Goal: Transaction & Acquisition: Purchase product/service

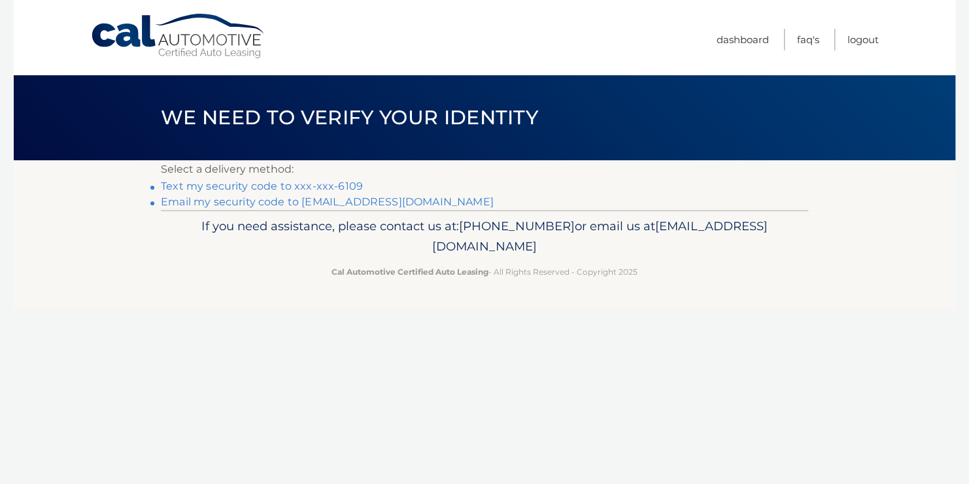
click at [198, 182] on link "Text my security code to xxx-xxx-6109" at bounding box center [262, 186] width 202 height 12
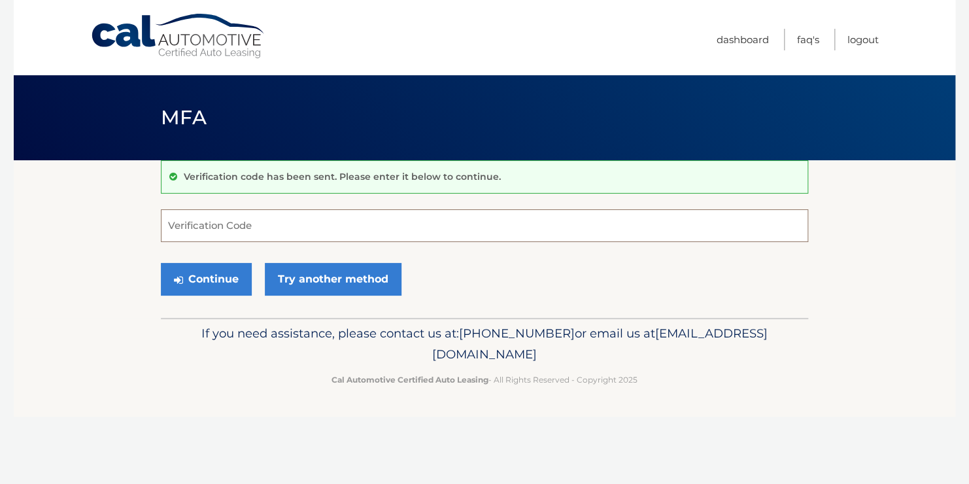
click at [195, 226] on input "Verification Code" at bounding box center [484, 225] width 647 height 33
type input "539102"
click at [212, 269] on button "Continue" at bounding box center [206, 279] width 91 height 33
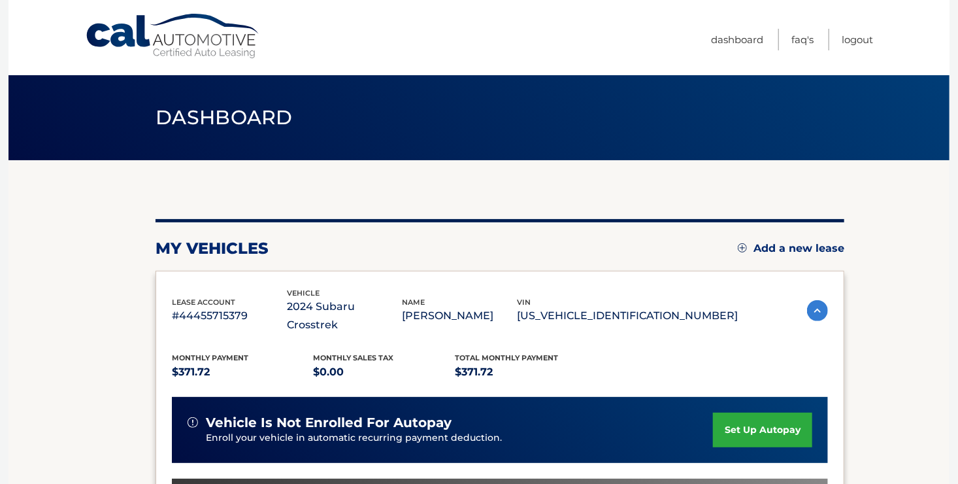
drag, startPoint x: 955, startPoint y: 129, endPoint x: 952, endPoint y: 161, distance: 32.2
click at [952, 161] on body "Cal Automotive Menu Dashboard FAQ's Logout" at bounding box center [479, 242] width 958 height 484
click at [513, 251] on div "my vehicles Add a new lease" at bounding box center [500, 249] width 689 height 20
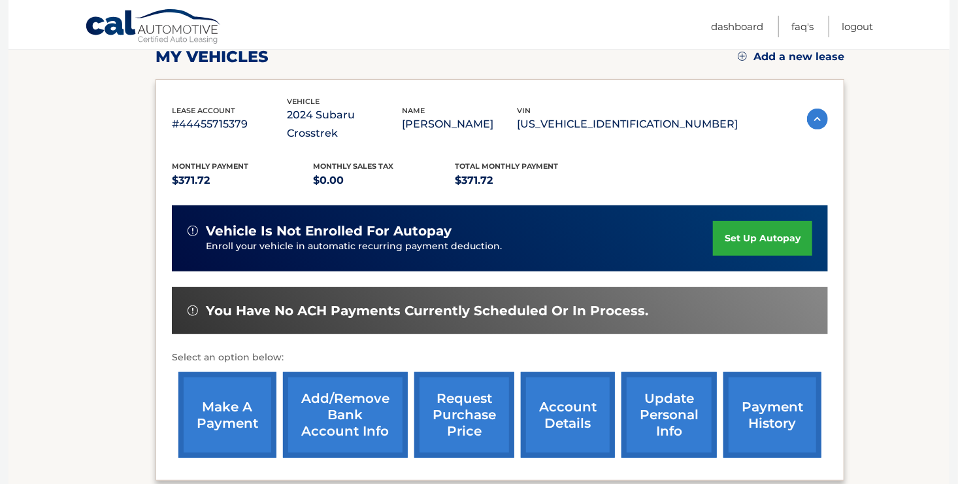
scroll to position [205, 0]
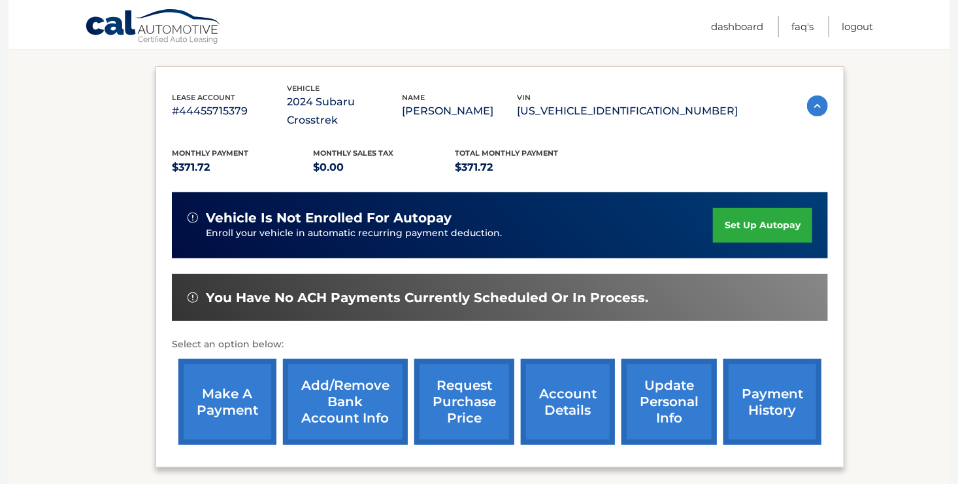
click at [212, 378] on link "make a payment" at bounding box center [227, 402] width 98 height 86
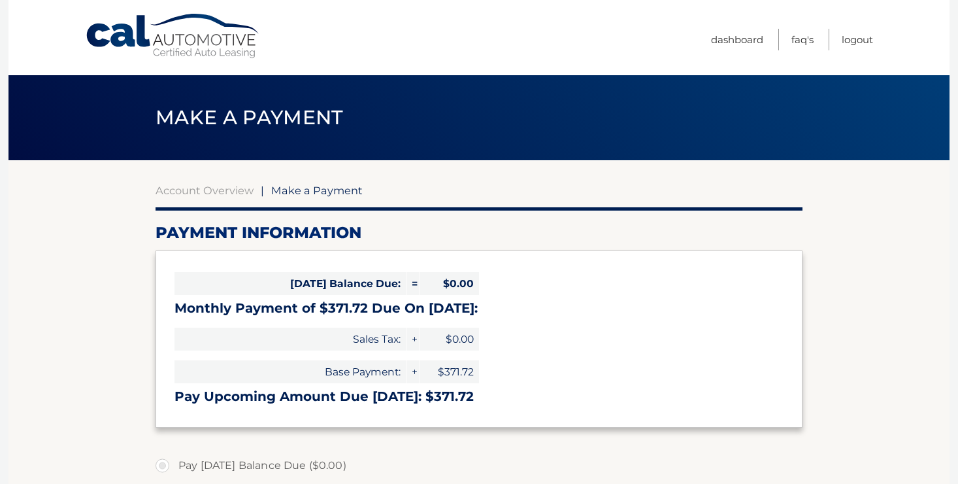
select select "NTEyYmQyYmItZTZlZi00ZDNkLTk1ZWYtNGU2NWExY2MwNzMx"
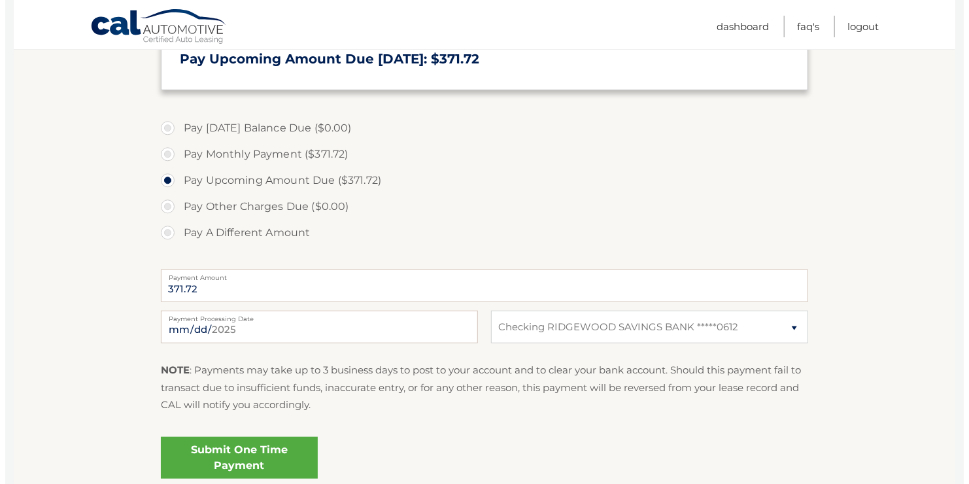
scroll to position [339, 0]
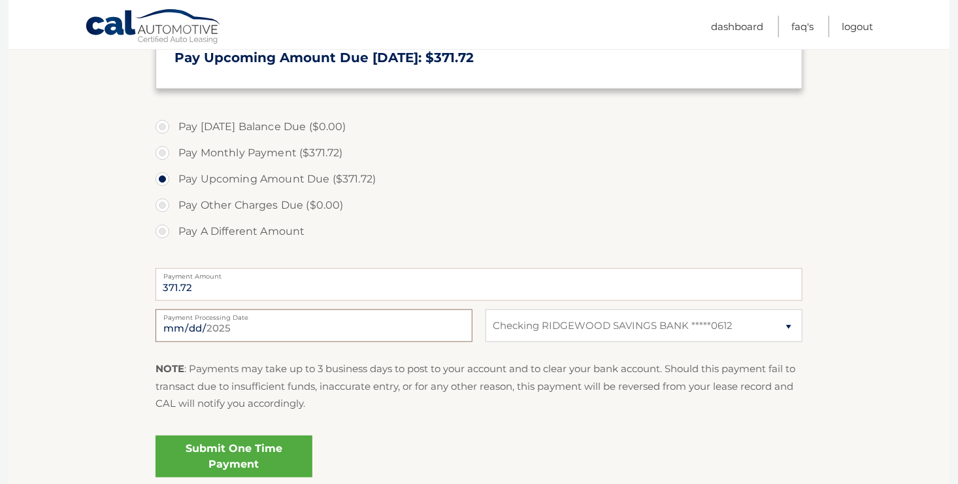
click at [375, 321] on input "2025-09-30" at bounding box center [314, 325] width 317 height 33
type input "2025-10-01"
click at [243, 444] on link "Submit One Time Payment" at bounding box center [234, 456] width 157 height 42
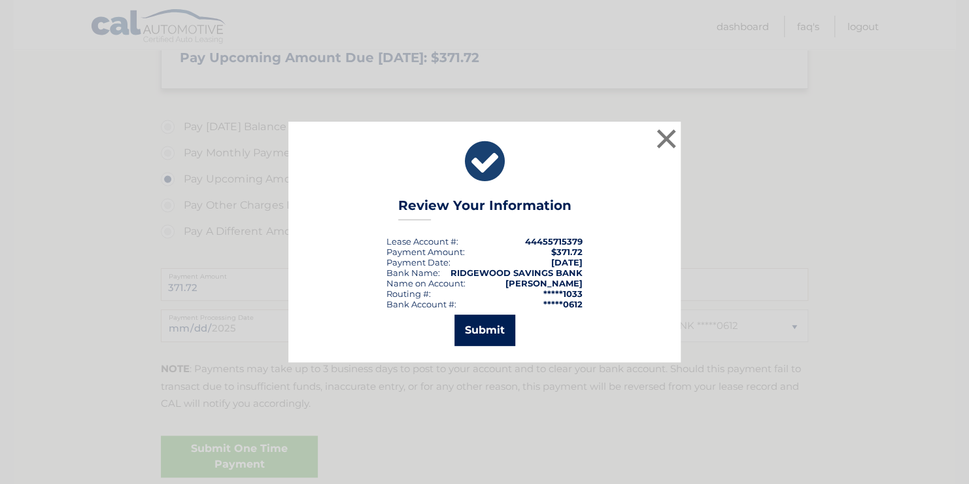
click at [474, 326] on button "Submit" at bounding box center [484, 329] width 61 height 31
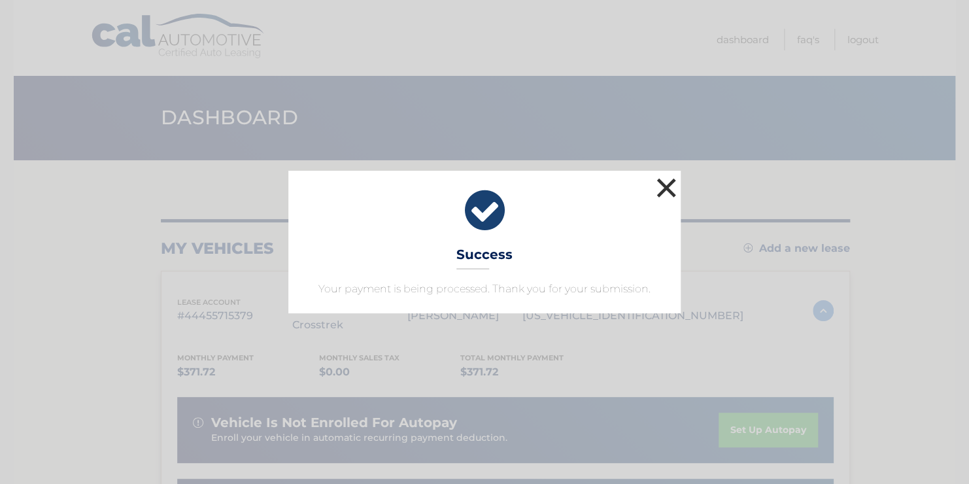
click at [665, 184] on button "×" at bounding box center [666, 188] width 26 height 26
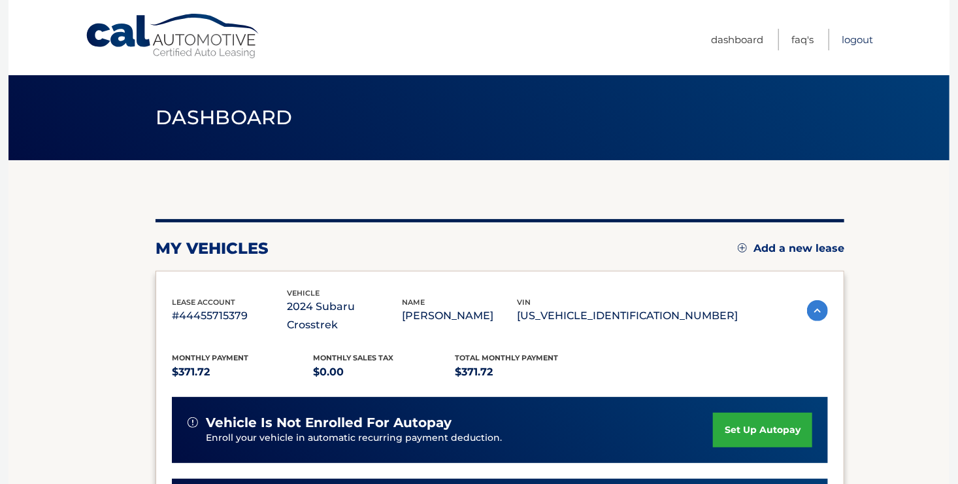
click at [856, 34] on link "Logout" at bounding box center [857, 40] width 31 height 22
